Goal: Information Seeking & Learning: Learn about a topic

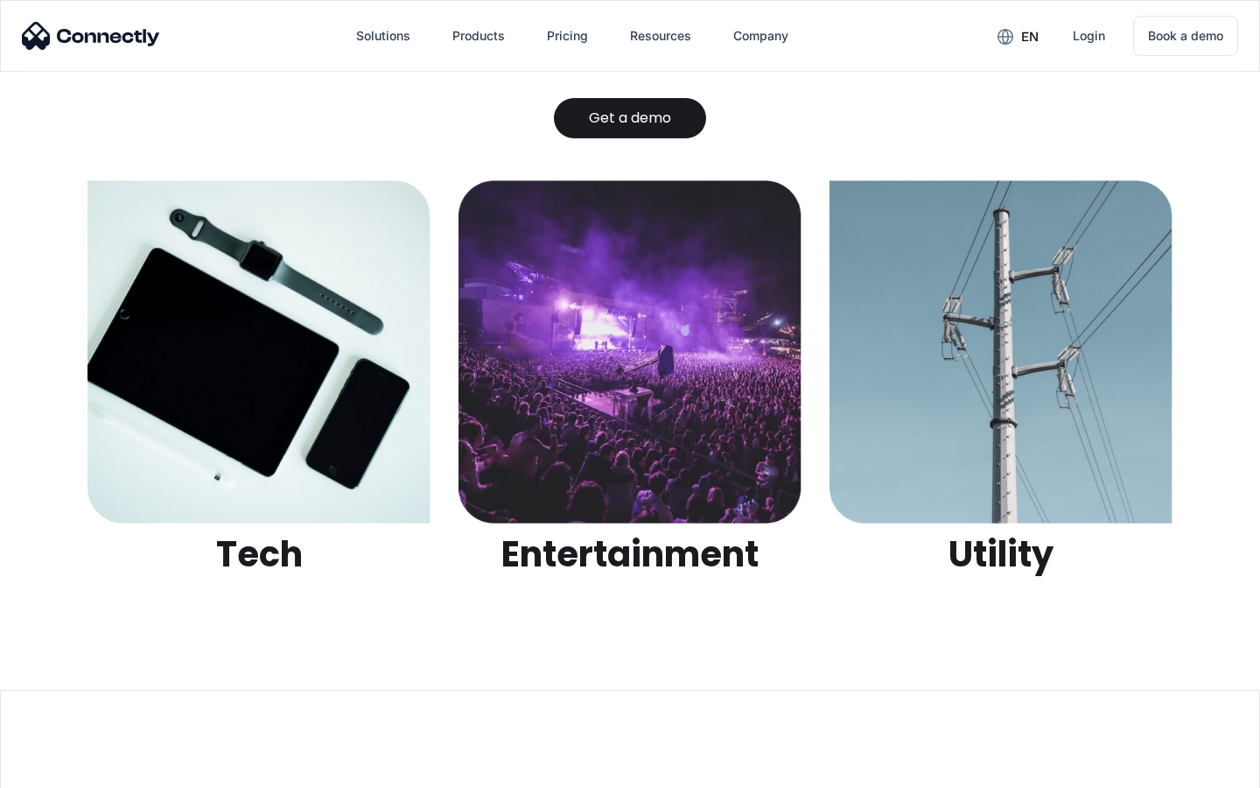
scroll to position [5521, 0]
